Goal: Check status: Check status

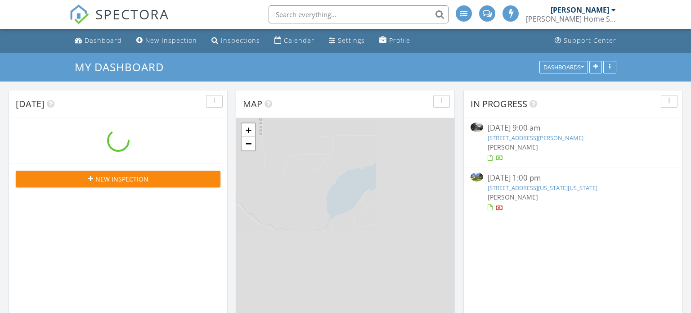
scroll to position [729, 692]
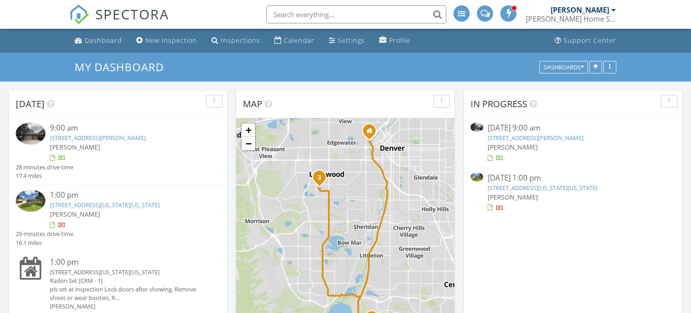
click at [114, 144] on div "[PERSON_NAME]" at bounding box center [126, 146] width 153 height 9
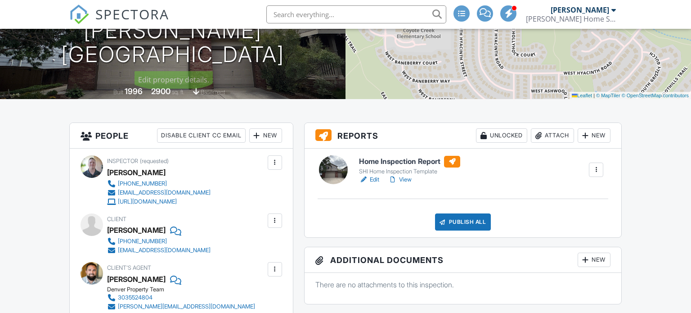
scroll to position [159, 0]
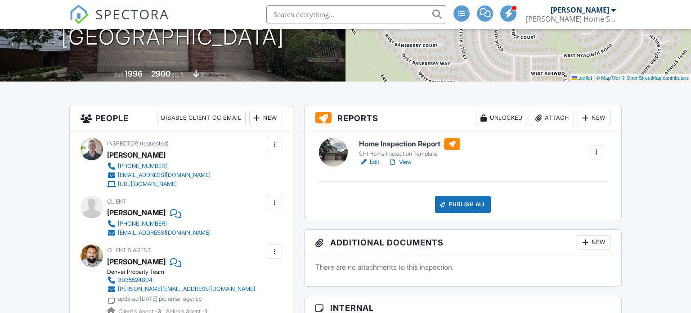
click at [398, 162] on link "View" at bounding box center [399, 162] width 23 height 9
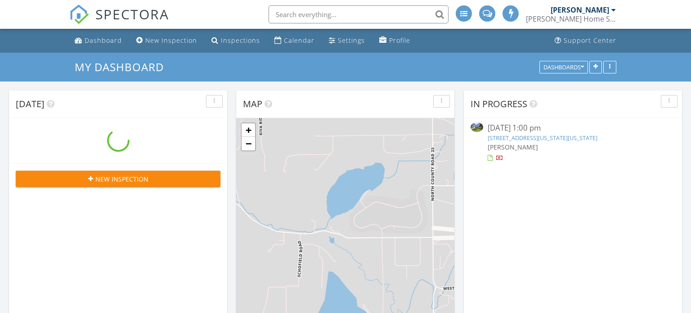
scroll to position [729, 692]
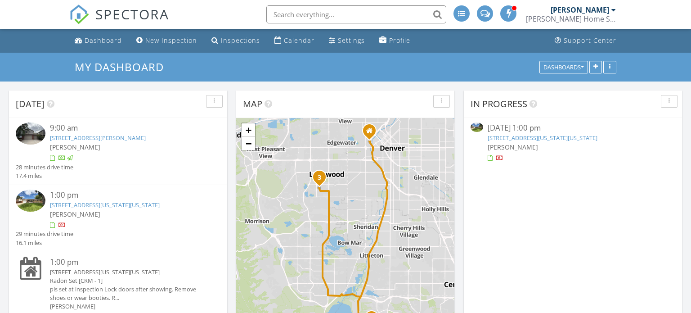
click at [143, 201] on link "[STREET_ADDRESS][US_STATE][US_STATE]" at bounding box center [105, 205] width 110 height 8
click at [86, 135] on link "[STREET_ADDRESS][PERSON_NAME]" at bounding box center [98, 138] width 96 height 8
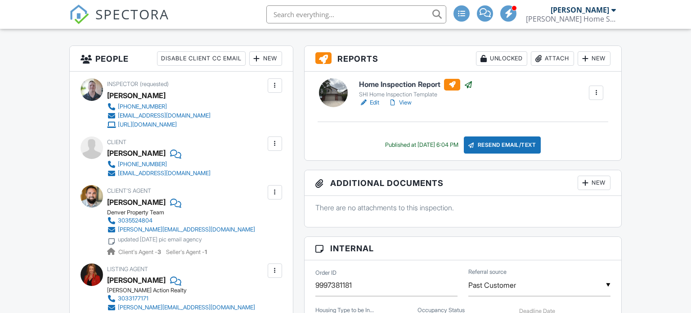
click at [411, 104] on link "View" at bounding box center [399, 102] width 23 height 9
